Goal: Information Seeking & Learning: Find specific page/section

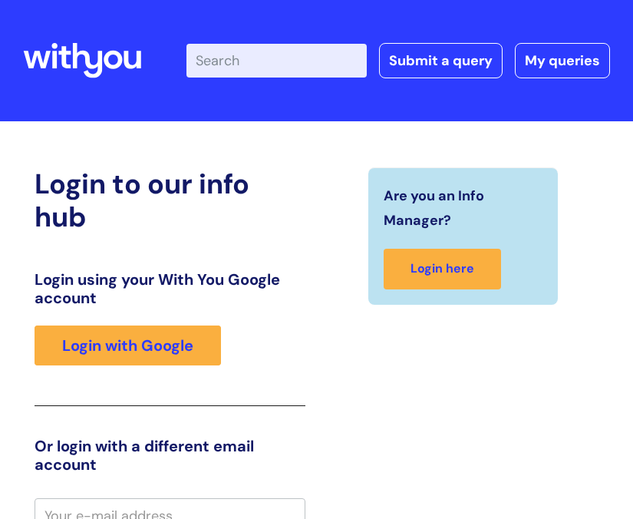
scroll to position [15, 0]
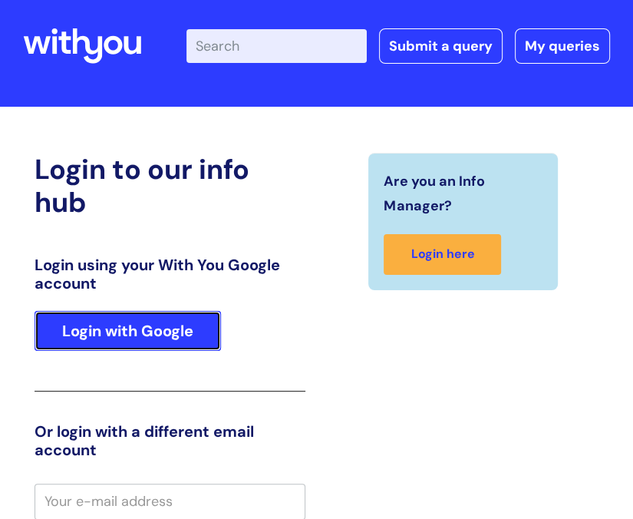
click at [196, 333] on link "Login with Google" at bounding box center [128, 331] width 186 height 40
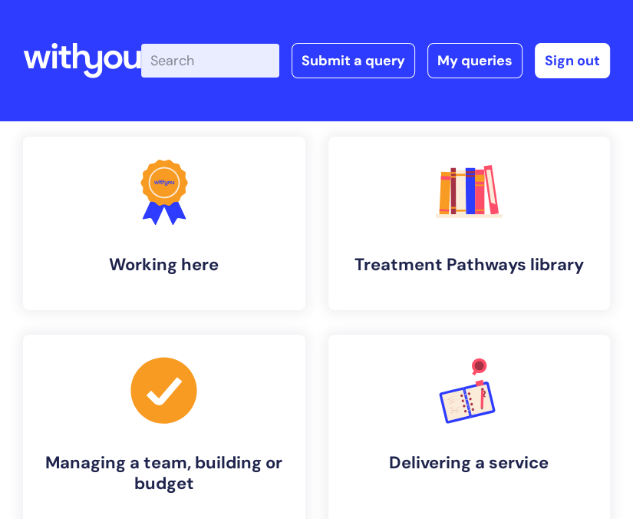
click at [193, 67] on input "Enter your search term here..." at bounding box center [210, 61] width 138 height 34
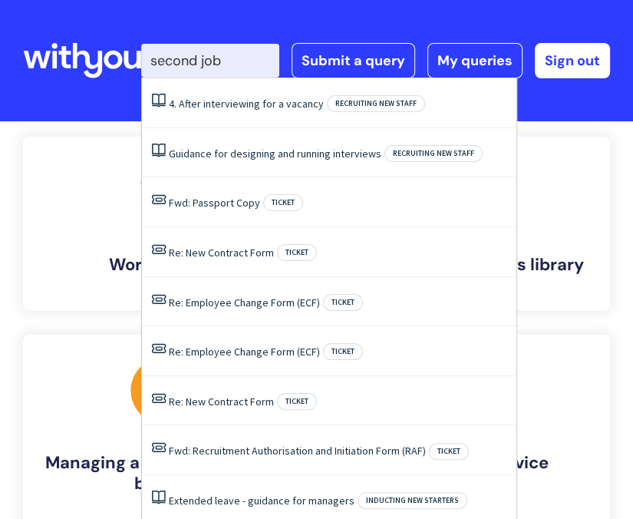
type input "second job"
click button "Search" at bounding box center [0, 0] width 0 height 0
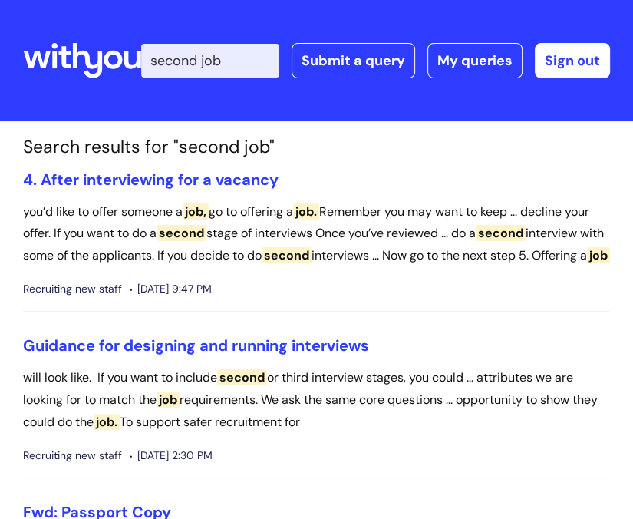
click at [226, 53] on input "second job" at bounding box center [210, 61] width 138 height 34
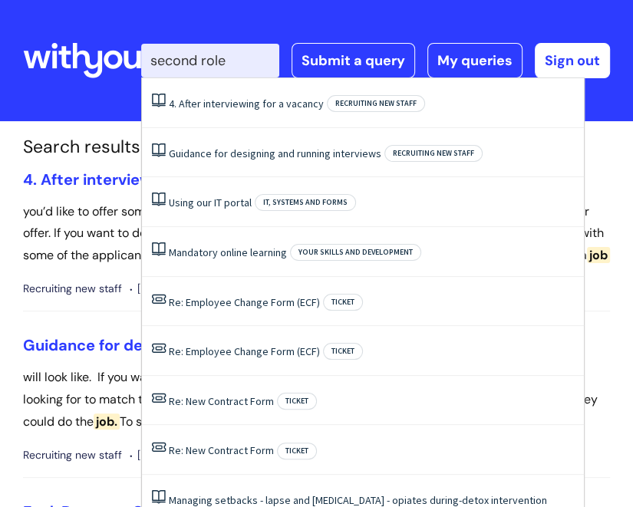
click at [279, 61] on input "second role" at bounding box center [210, 61] width 138 height 34
drag, startPoint x: 272, startPoint y: 58, endPoint x: 94, endPoint y: 61, distance: 178.1
click at [94, 61] on div "info hub Enter your search term here... second role Search Submit a query My qu…" at bounding box center [316, 60] width 587 height 91
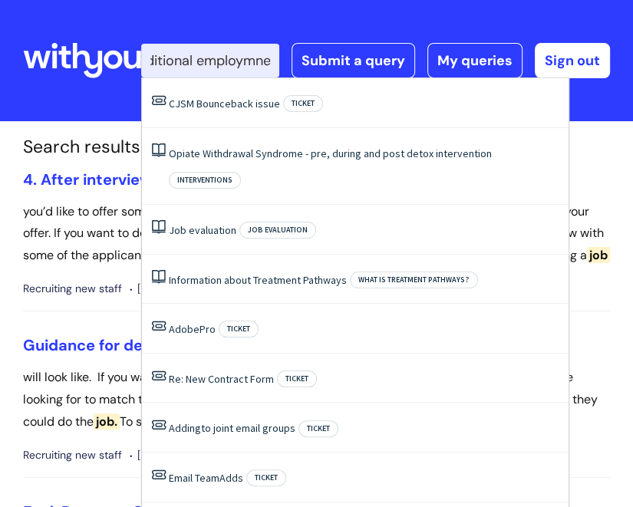
scroll to position [0, 26]
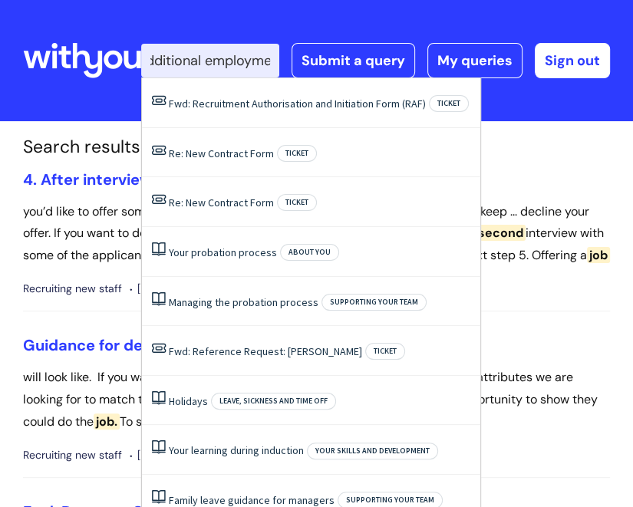
type input "additional employment"
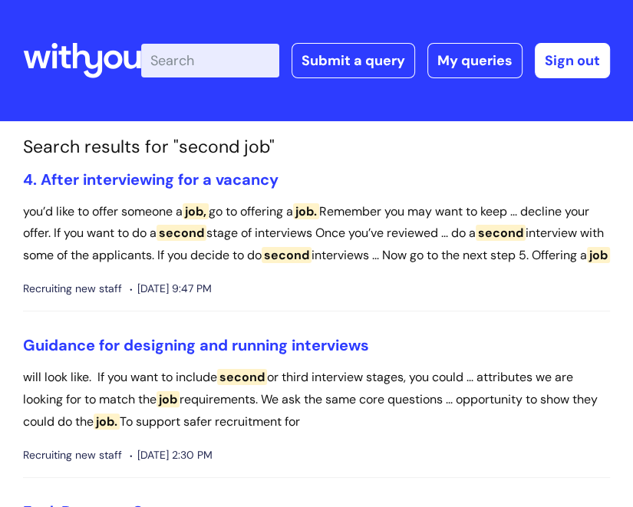
scroll to position [0, 0]
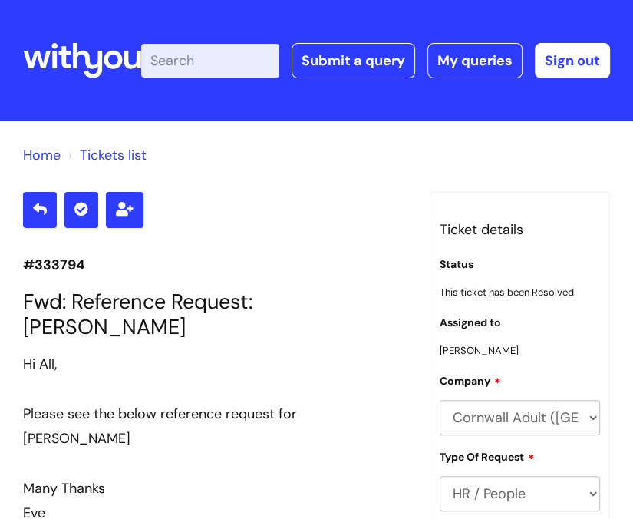
click at [186, 58] on input "Enter your search term here..." at bounding box center [210, 61] width 138 height 34
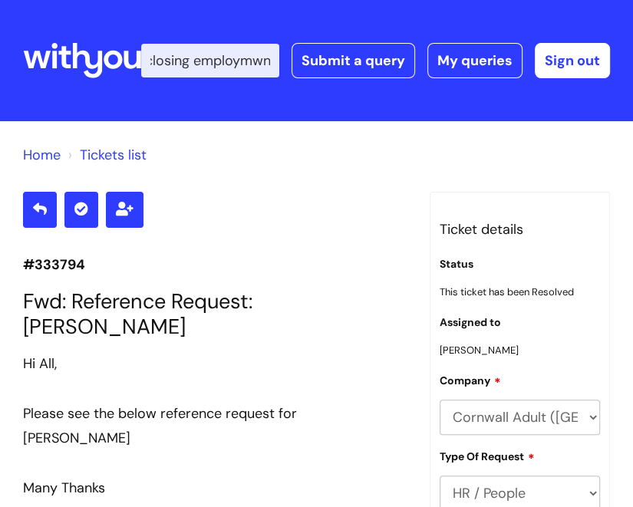
scroll to position [0, 29]
type input "disclosing employmwnt"
click button "Search" at bounding box center [0, 0] width 0 height 0
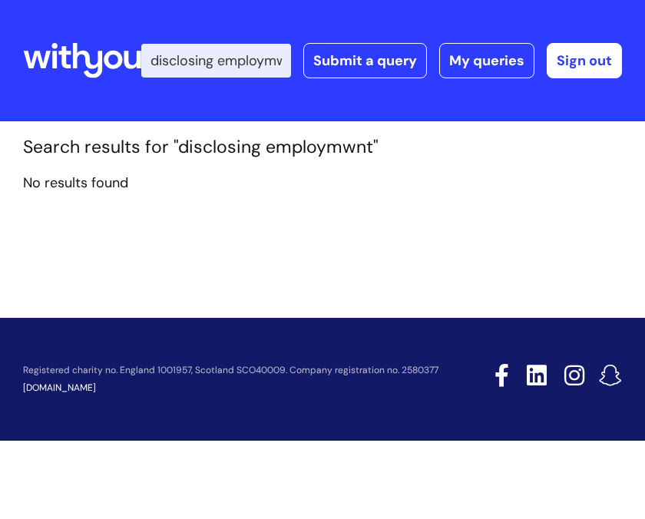
click at [273, 57] on input "disclosing employmwnt" at bounding box center [216, 61] width 150 height 34
click at [278, 57] on input "disclosing employmwnt" at bounding box center [216, 61] width 150 height 34
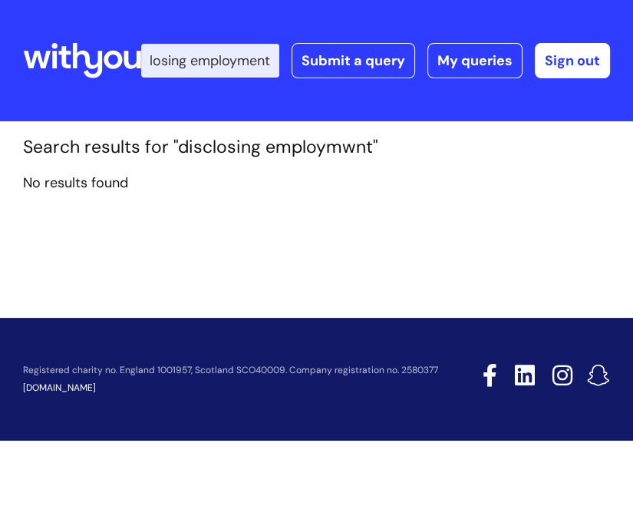
scroll to position [0, 27]
type input "disclosing employment"
click button "Search" at bounding box center [0, 0] width 0 height 0
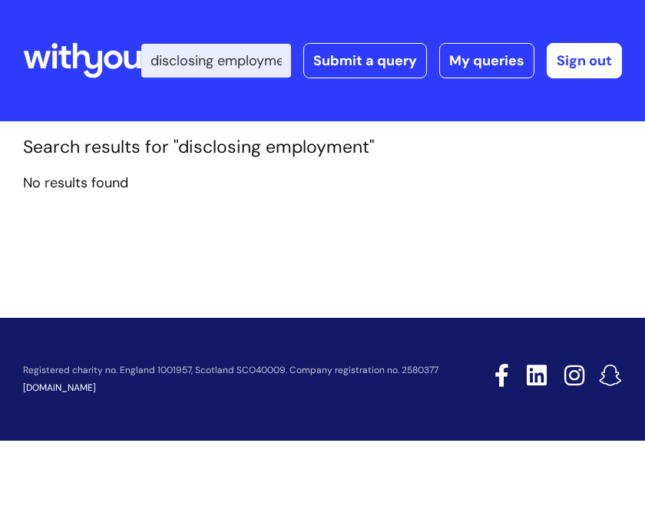
click at [224, 64] on input "disclosing employment" at bounding box center [216, 61] width 150 height 34
drag, startPoint x: 218, startPoint y: 58, endPoint x: 341, endPoint y: 53, distance: 122.9
click at [341, 53] on div "Enter your search term here... disclosing employment Search Submit a query My q…" at bounding box center [381, 60] width 480 height 35
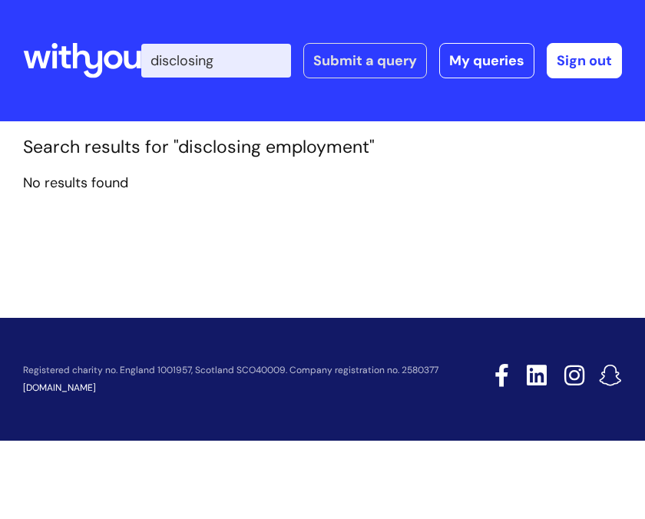
type input "disclosing"
click button "Search" at bounding box center [0, 0] width 0 height 0
click at [285, 62] on input "disclosing" at bounding box center [216, 61] width 150 height 34
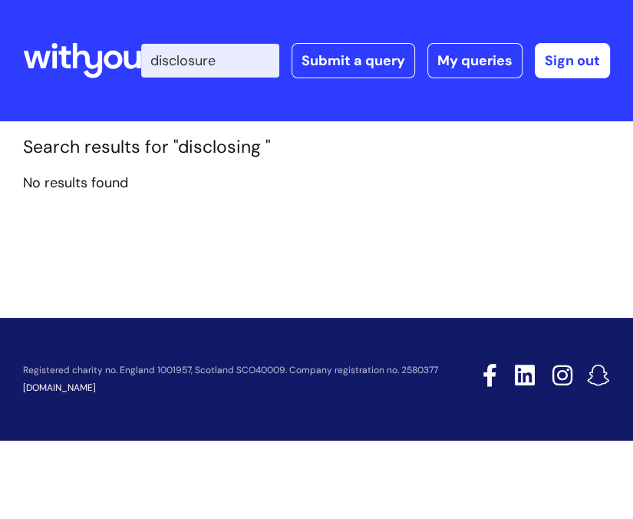
type input "disclosure"
click button "Search" at bounding box center [0, 0] width 0 height 0
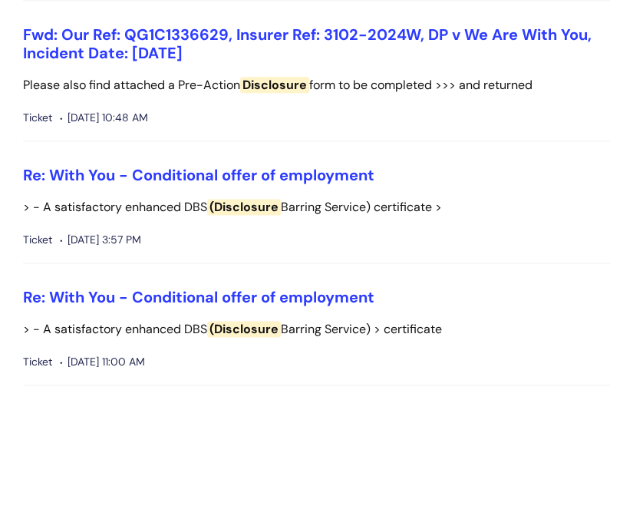
scroll to position [1188, 0]
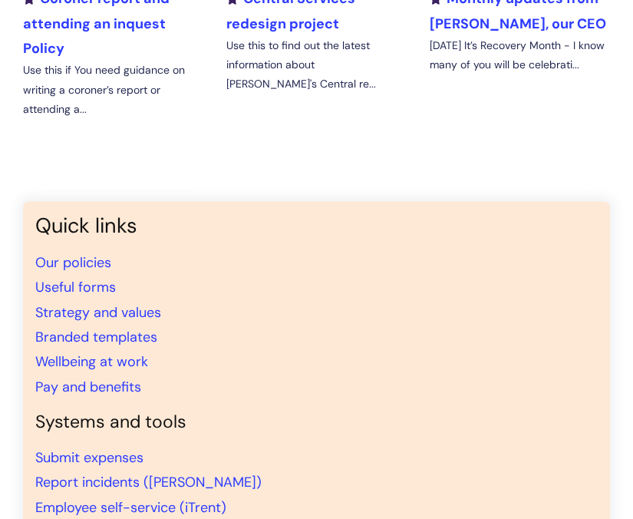
scroll to position [1228, 0]
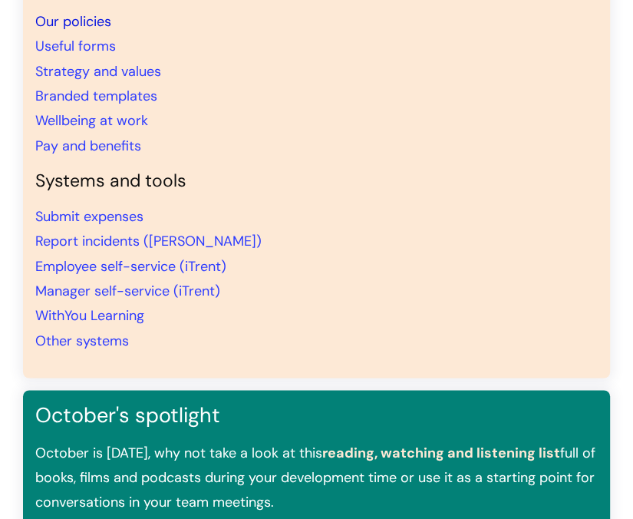
click at [80, 21] on link "Our policies" at bounding box center [73, 21] width 76 height 18
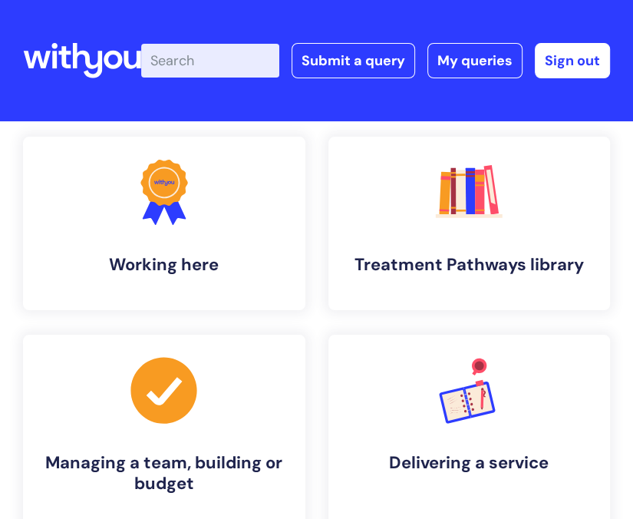
click at [256, 57] on input "Enter your search term here..." at bounding box center [210, 61] width 138 height 34
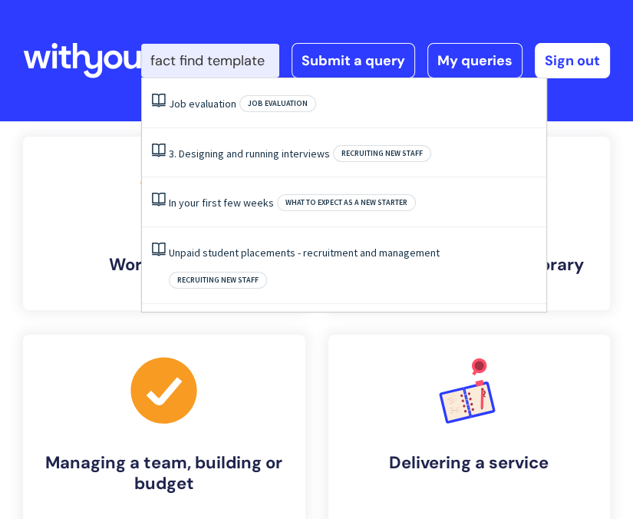
type input "fact find template"
click button "Search" at bounding box center [0, 0] width 0 height 0
